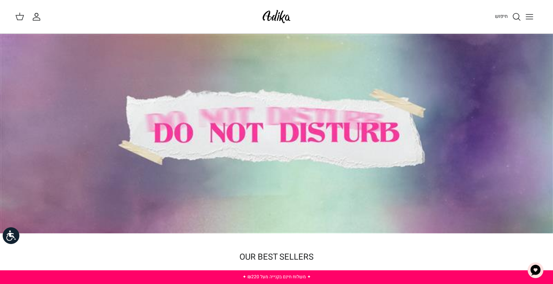
click at [530, 14] on icon "Toggle menu" at bounding box center [529, 16] width 9 height 9
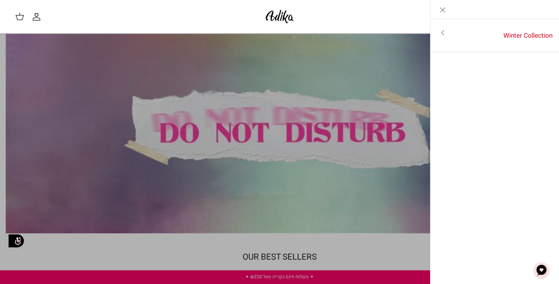
click at [441, 9] on icon "Close" at bounding box center [442, 9] width 9 height 9
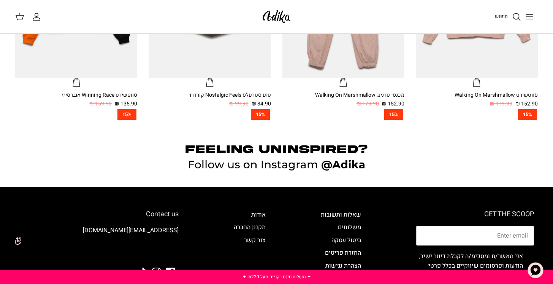
scroll to position [582, 0]
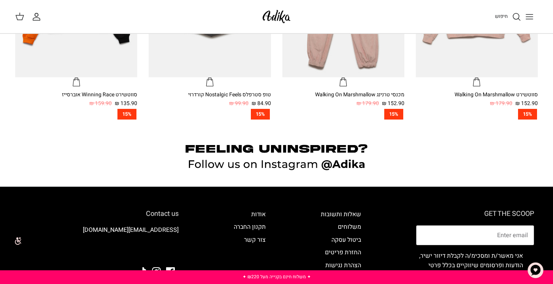
click at [535, 17] on button "Toggle menu" at bounding box center [529, 16] width 17 height 17
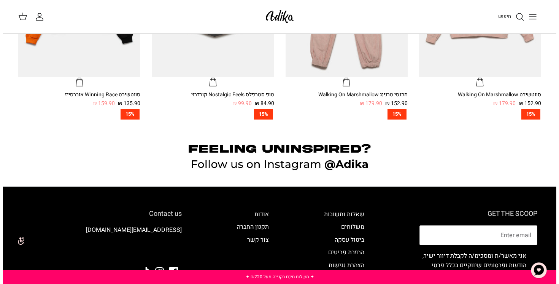
scroll to position [584, 0]
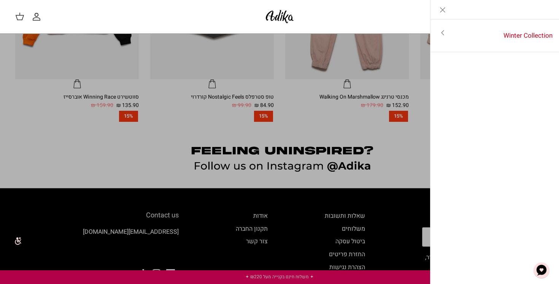
click at [445, 33] on icon "Toggle menu" at bounding box center [442, 32] width 9 height 9
click at [547, 8] on icon "Left" at bounding box center [547, 9] width 9 height 9
click at [441, 9] on icon "Close" at bounding box center [442, 9] width 9 height 9
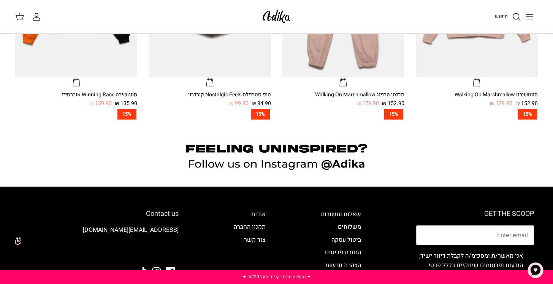
click at [507, 16] on span "חיפוש" at bounding box center [501, 16] width 13 height 7
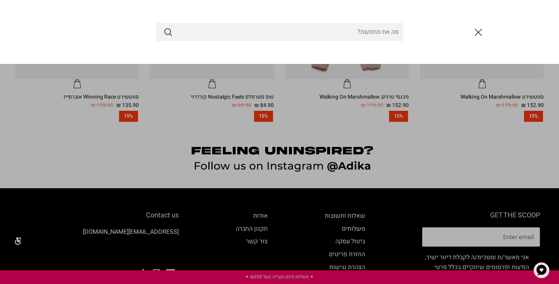
click at [473, 32] on icon "סגור" at bounding box center [478, 32] width 13 height 13
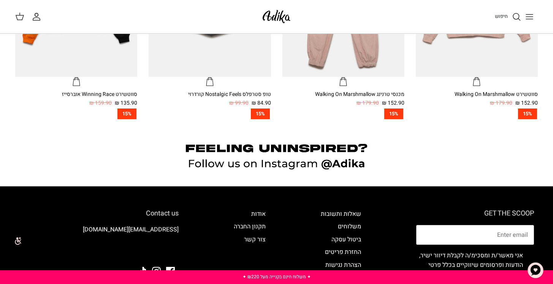
scroll to position [717, 0]
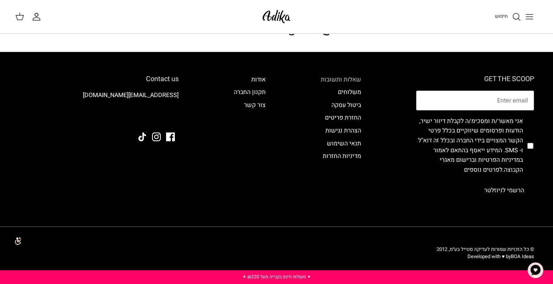
click at [349, 78] on link "שאלות ותשובות" at bounding box center [341, 79] width 40 height 9
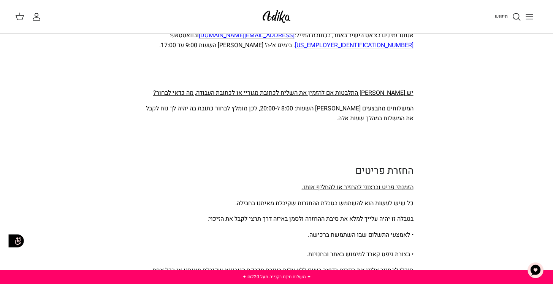
scroll to position [1349, 0]
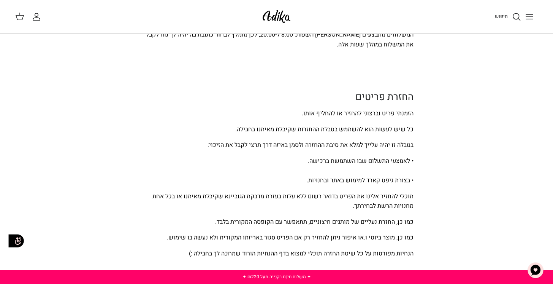
click at [270, 21] on img at bounding box center [276, 17] width 32 height 18
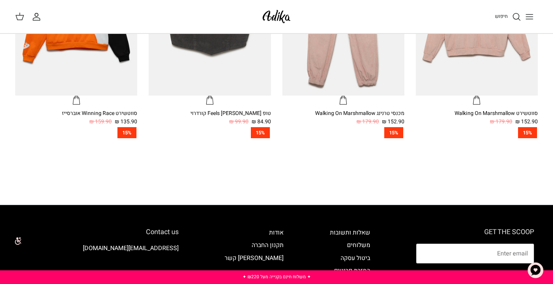
scroll to position [503, 0]
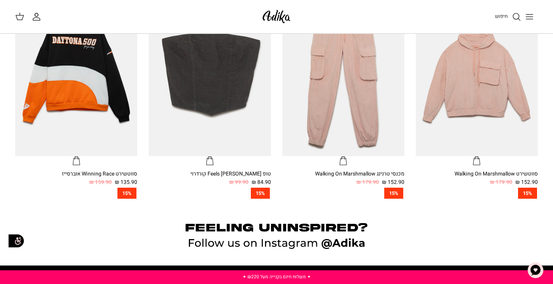
click at [342, 243] on div at bounding box center [276, 237] width 553 height 55
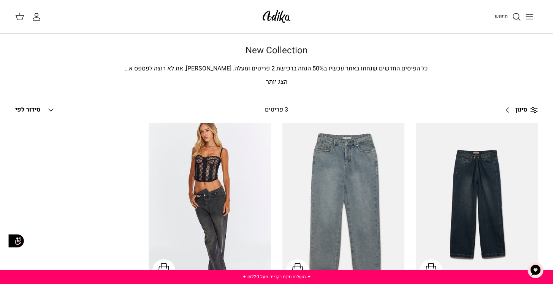
click at [533, 14] on icon "Toggle menu" at bounding box center [529, 16] width 9 height 9
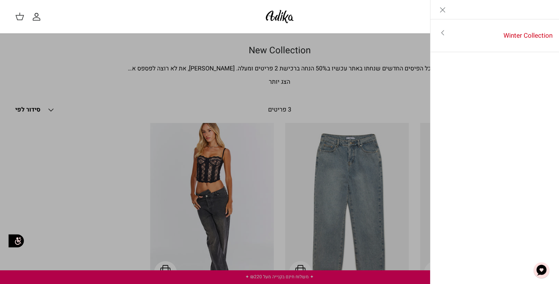
click at [440, 11] on icon "Close" at bounding box center [442, 9] width 9 height 9
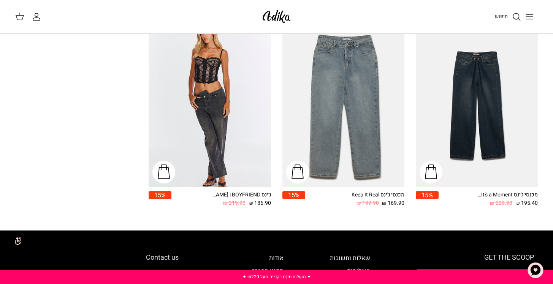
scroll to position [84, 0]
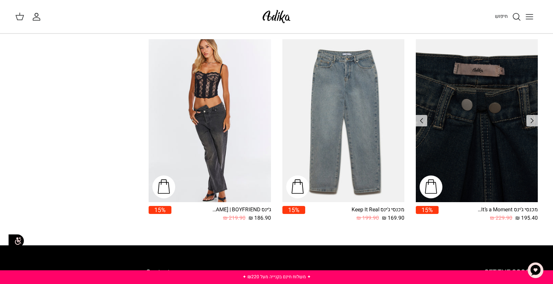
click at [478, 141] on img "מכנסי ג'ינס It’s a Moment גזרה רחבה | BAGGY" at bounding box center [477, 120] width 122 height 163
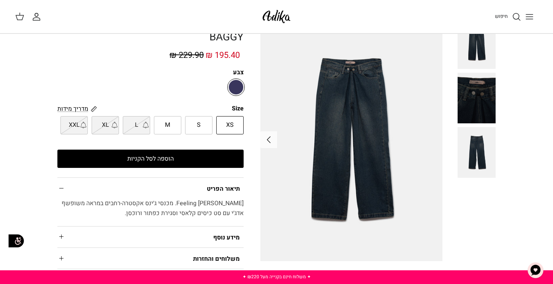
scroll to position [40, 0]
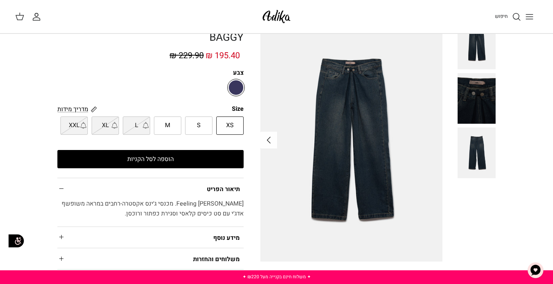
click at [266, 138] on icon "Right" at bounding box center [269, 140] width 12 height 12
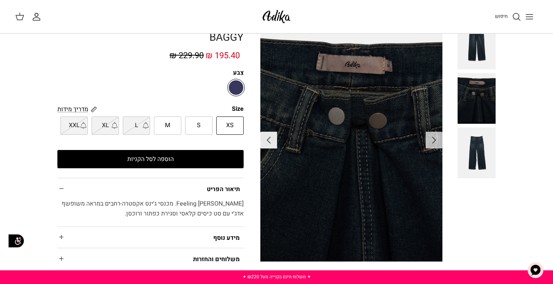
click at [266, 138] on icon "Right" at bounding box center [269, 140] width 12 height 12
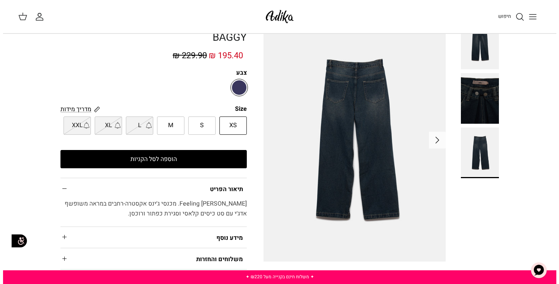
scroll to position [0, 0]
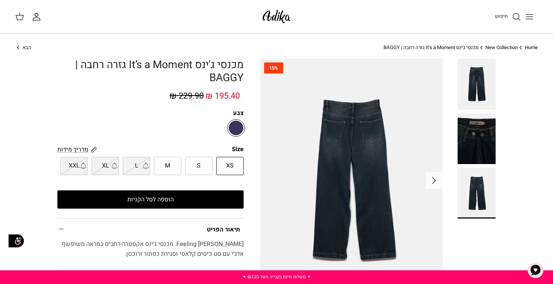
click at [522, 18] on button "Toggle menu" at bounding box center [529, 16] width 17 height 17
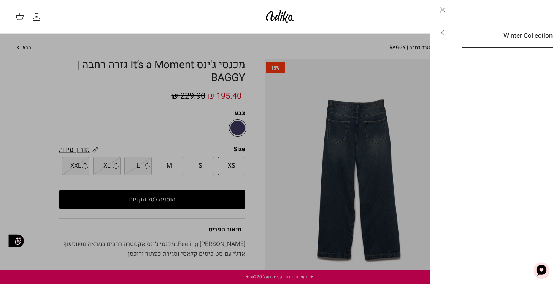
click at [492, 40] on link "Winter Collection" at bounding box center [507, 36] width 105 height 24
click at [515, 36] on link "לכל הפריטים" at bounding box center [494, 33] width 121 height 19
